Goal: Information Seeking & Learning: Learn about a topic

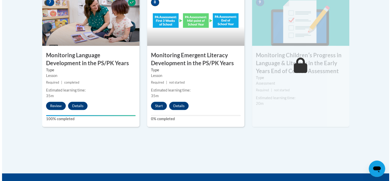
scroll to position [488, 0]
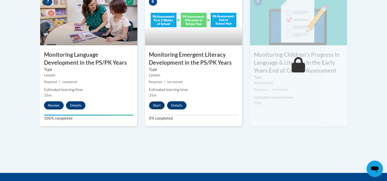
click at [154, 104] on button "Start" at bounding box center [157, 105] width 16 height 8
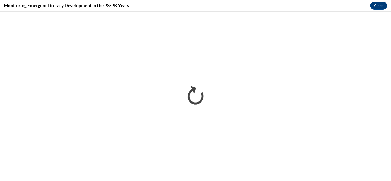
scroll to position [0, 0]
